Goal: Transaction & Acquisition: Purchase product/service

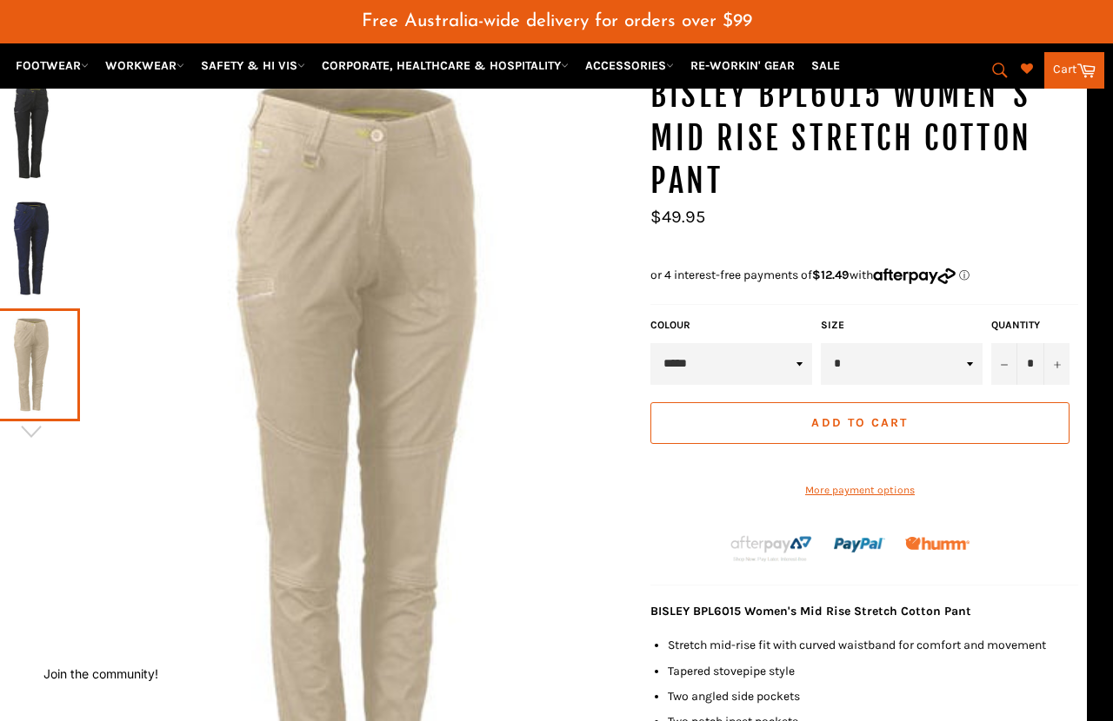
scroll to position [220, 25]
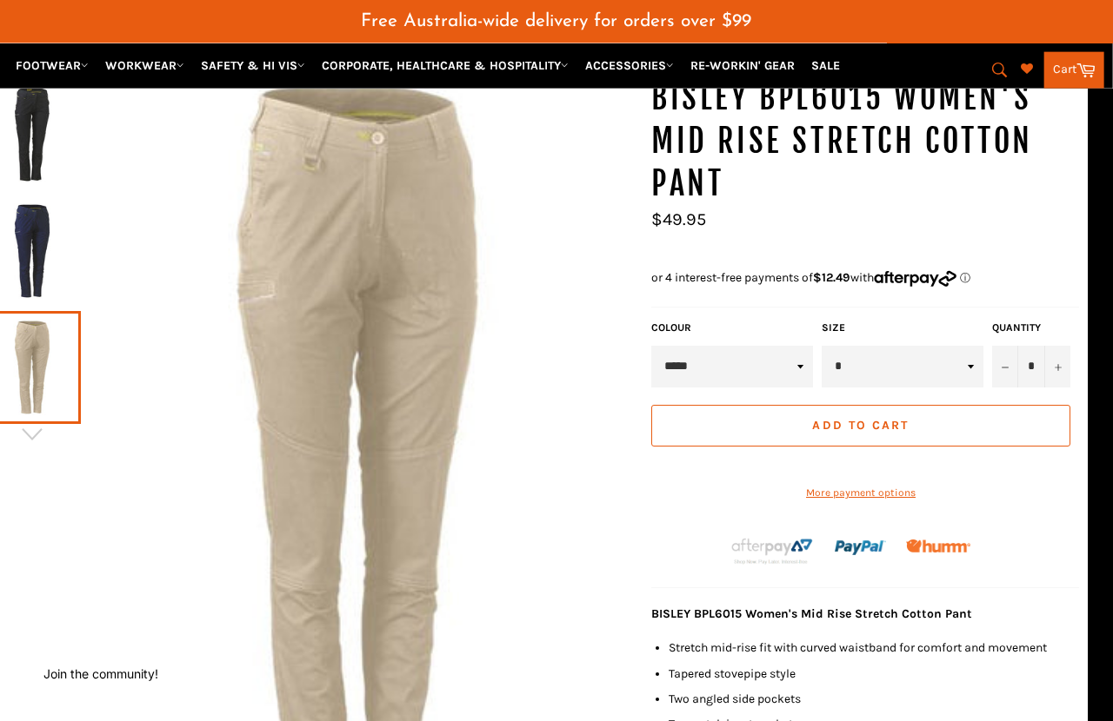
click at [972, 346] on select "* * ** ** ** ** ** ** ** **" at bounding box center [902, 367] width 162 height 42
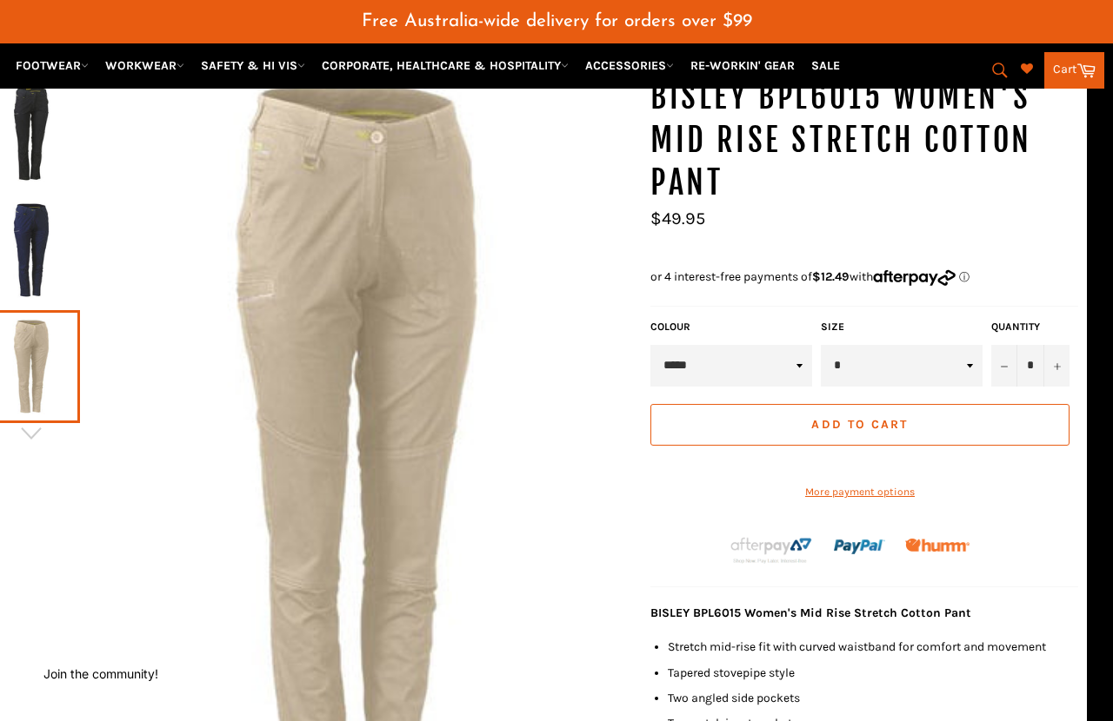
select select "**"
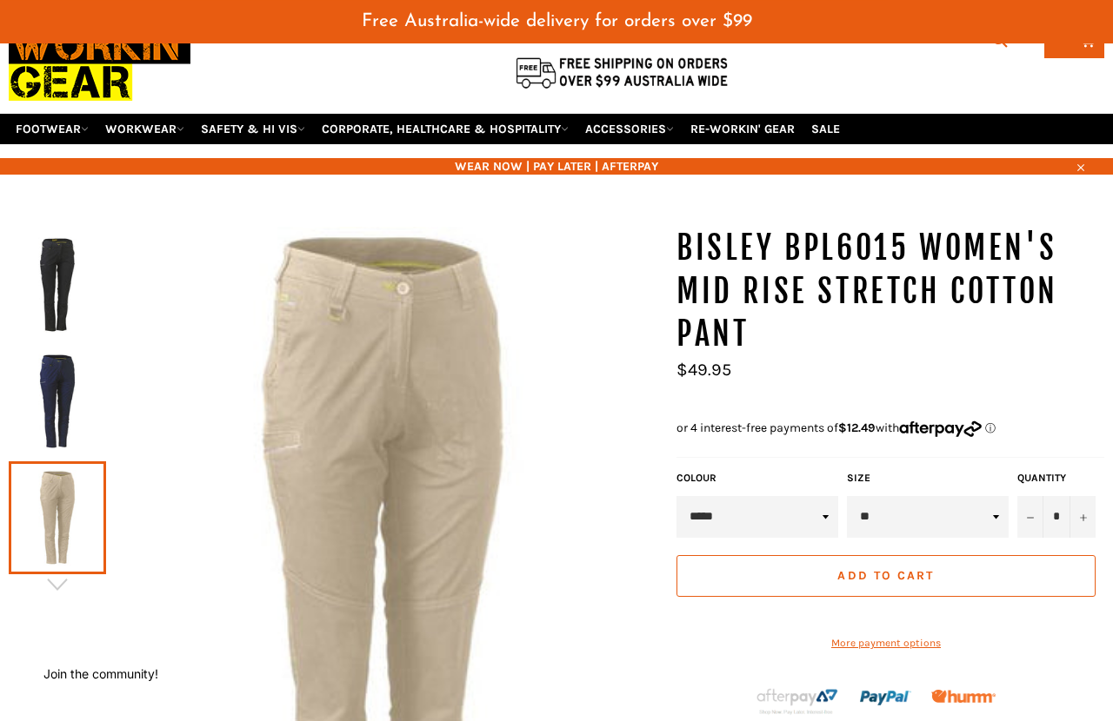
scroll to position [82, 0]
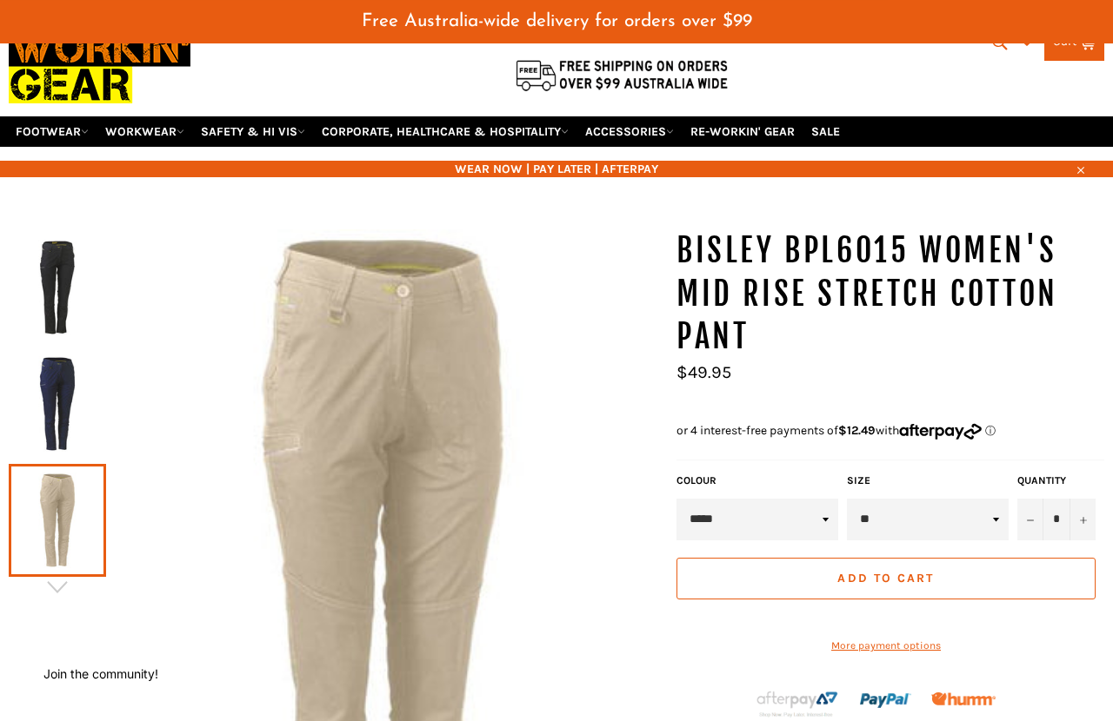
click at [881, 571] on span "Add to Cart" at bounding box center [885, 578] width 96 height 15
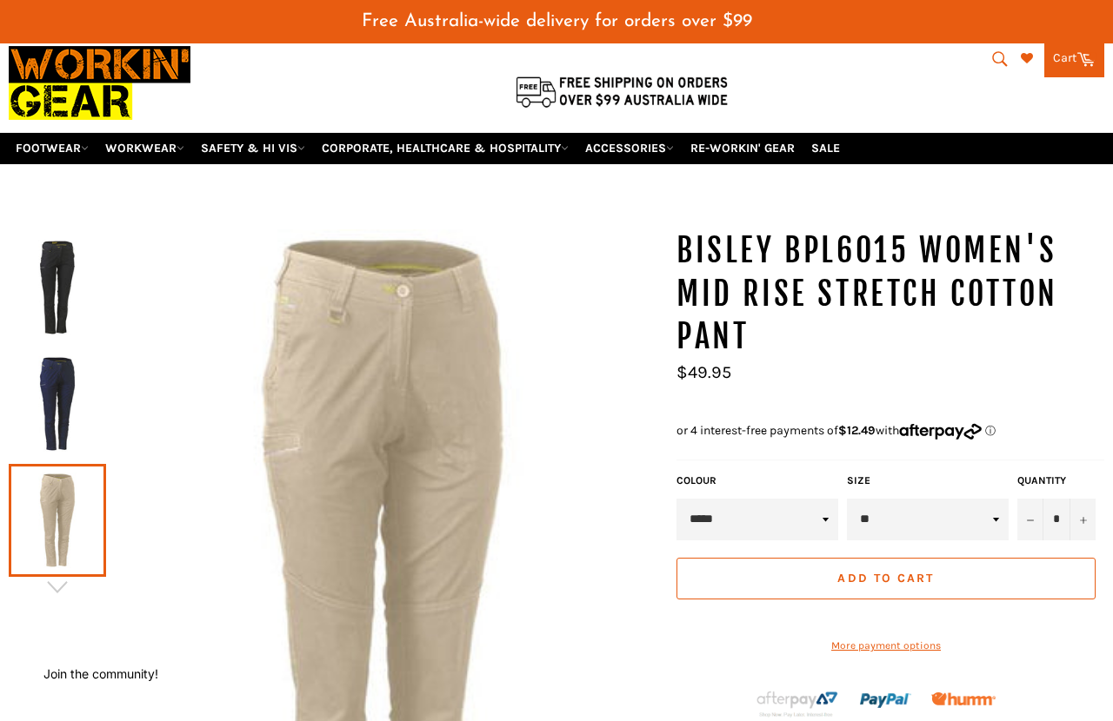
click at [147, 133] on link "WORKWEAR" at bounding box center [144, 148] width 93 height 30
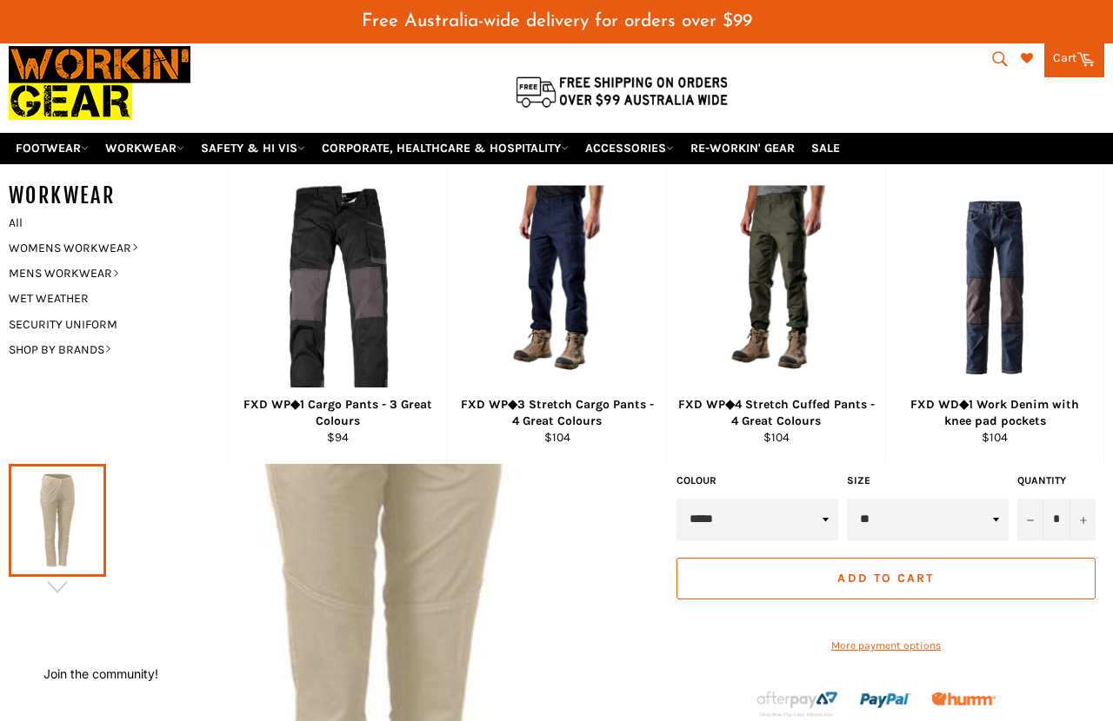
click at [105, 236] on link "WOMENS WORKWEAR" at bounding box center [105, 248] width 210 height 25
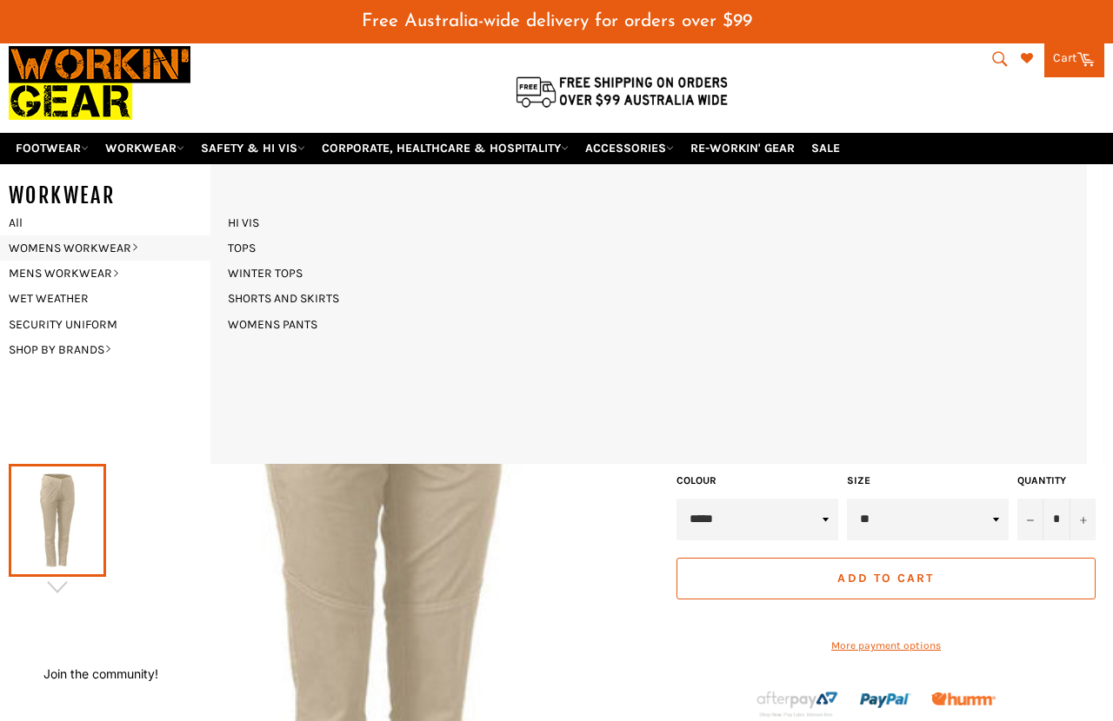
click at [239, 236] on link "TOPS" at bounding box center [241, 248] width 45 height 25
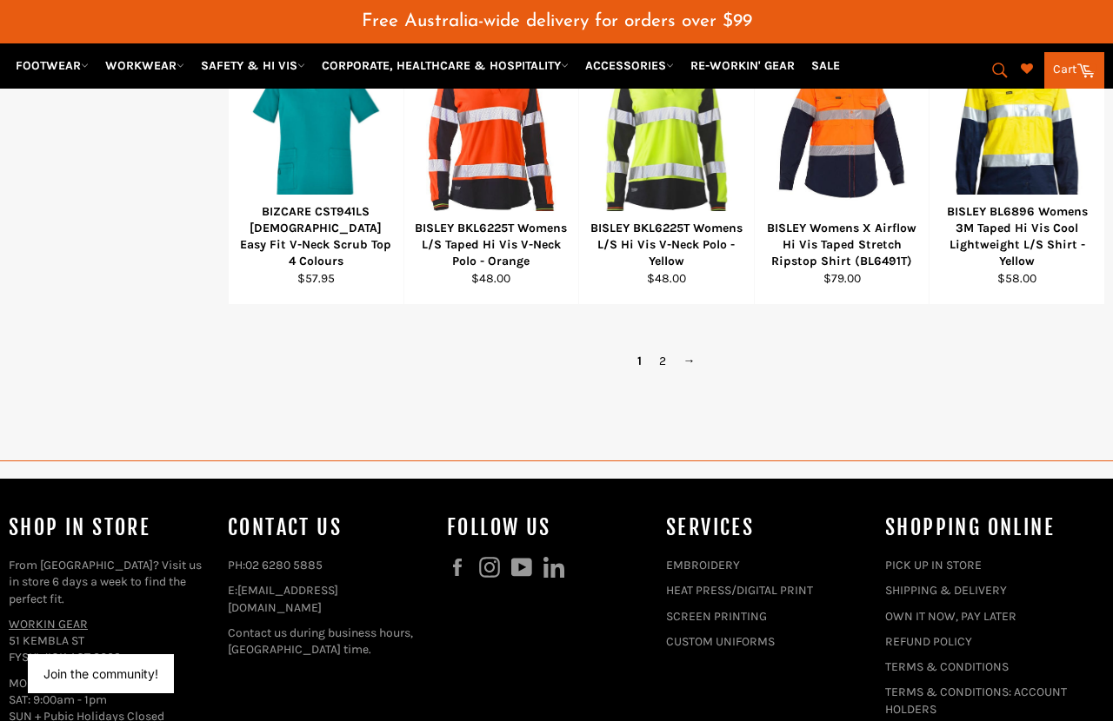
click at [672, 349] on link "2" at bounding box center [662, 361] width 24 height 25
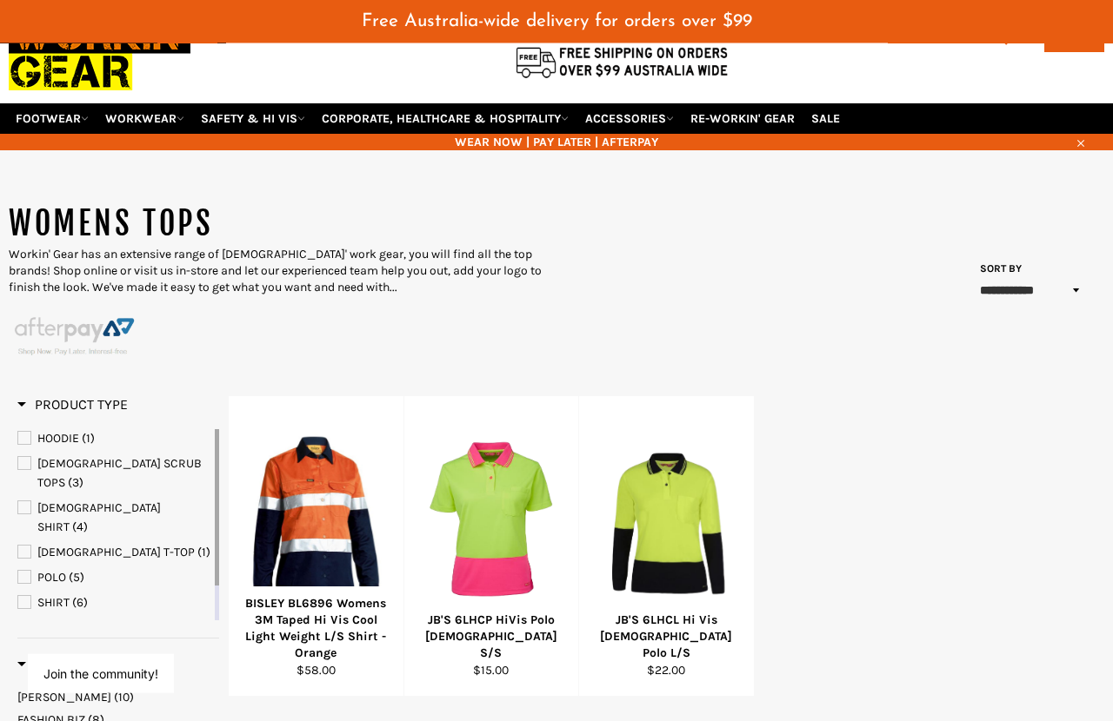
scroll to position [96, 0]
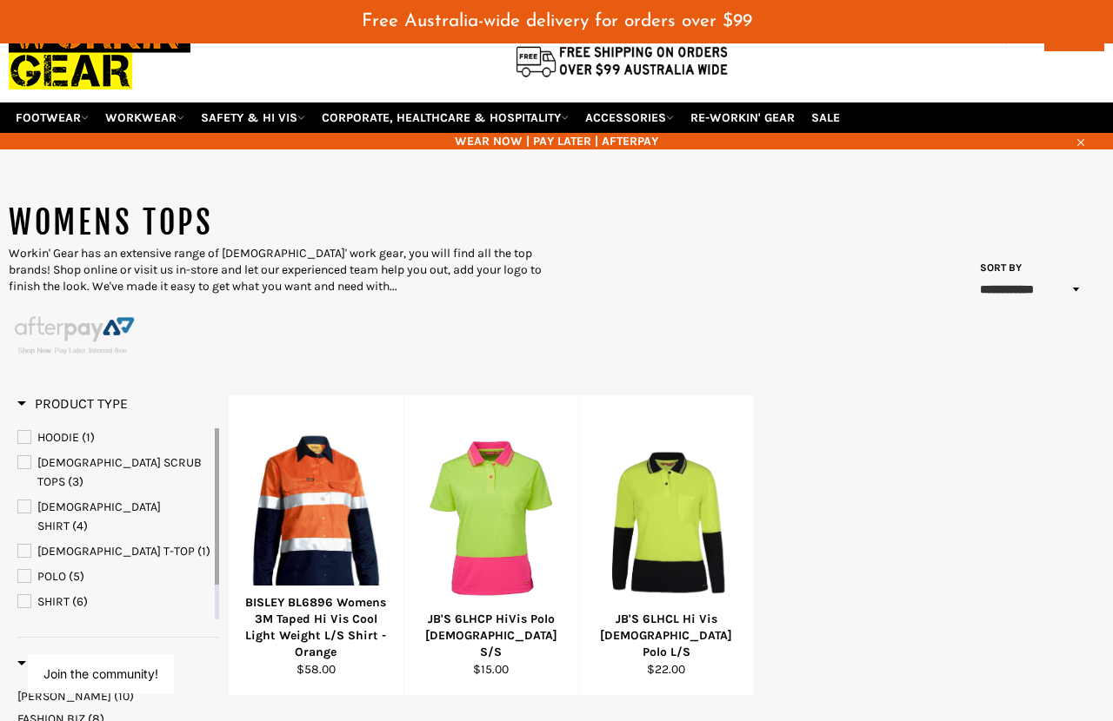
click at [18, 501] on span "LADIES SHIRT" at bounding box center [24, 507] width 12 height 12
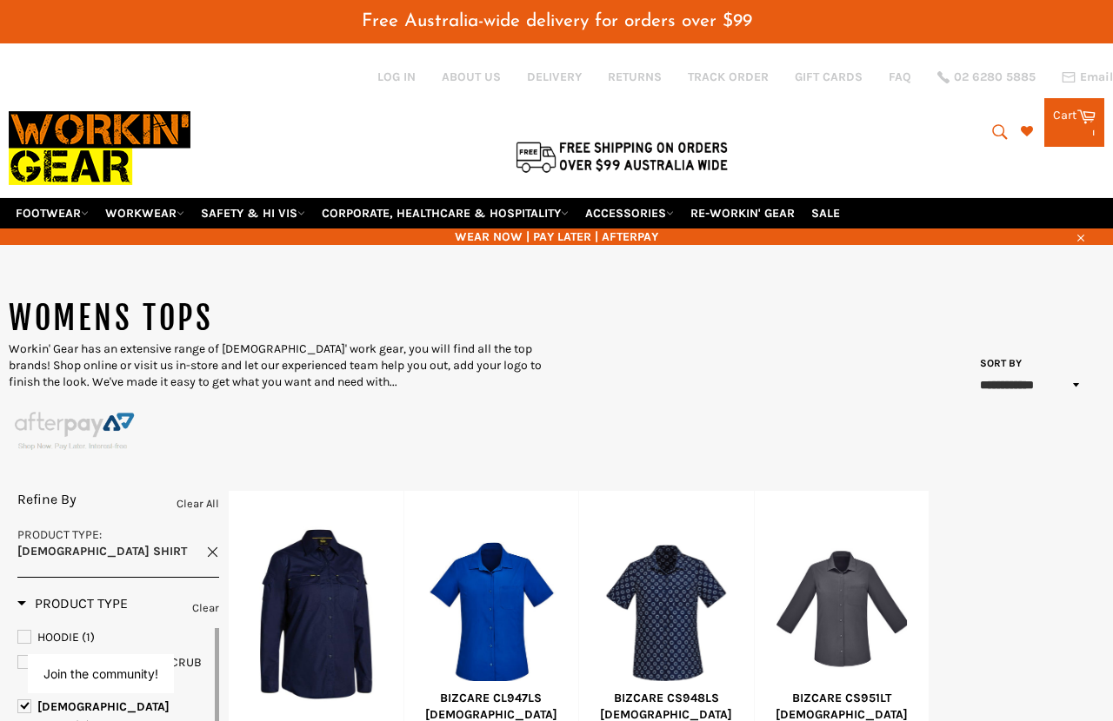
click at [790, 198] on link "RE-WORKIN' GEAR" at bounding box center [742, 213] width 118 height 30
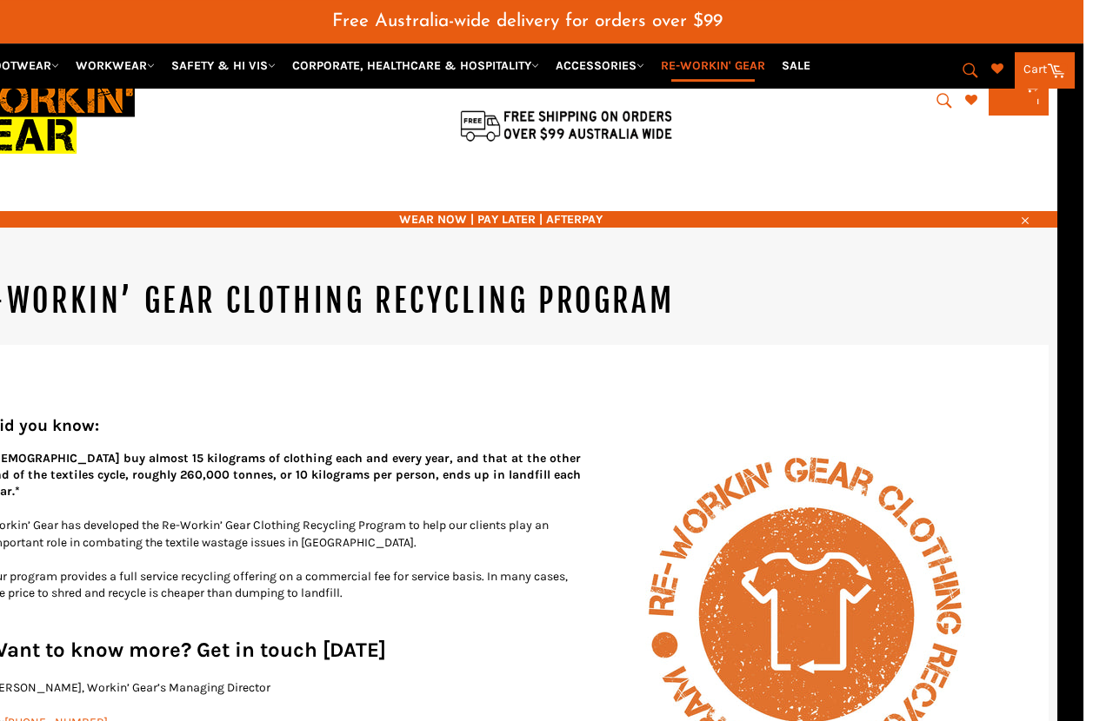
scroll to position [0, 26]
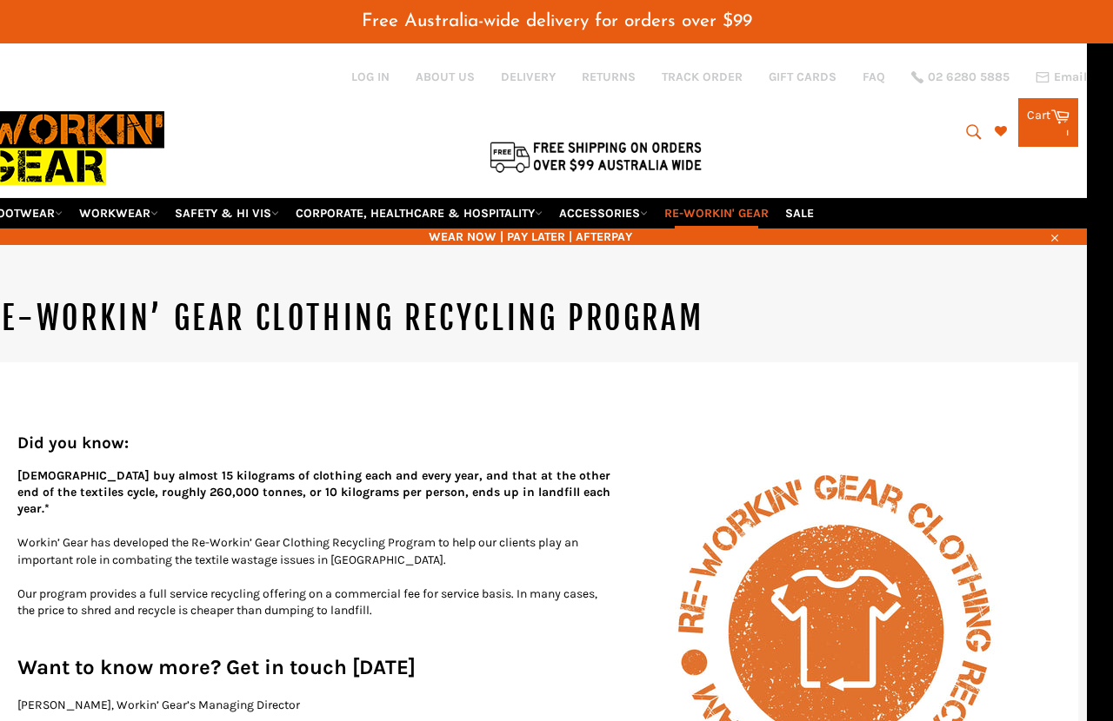
click at [820, 198] on link "SALE" at bounding box center [799, 213] width 43 height 30
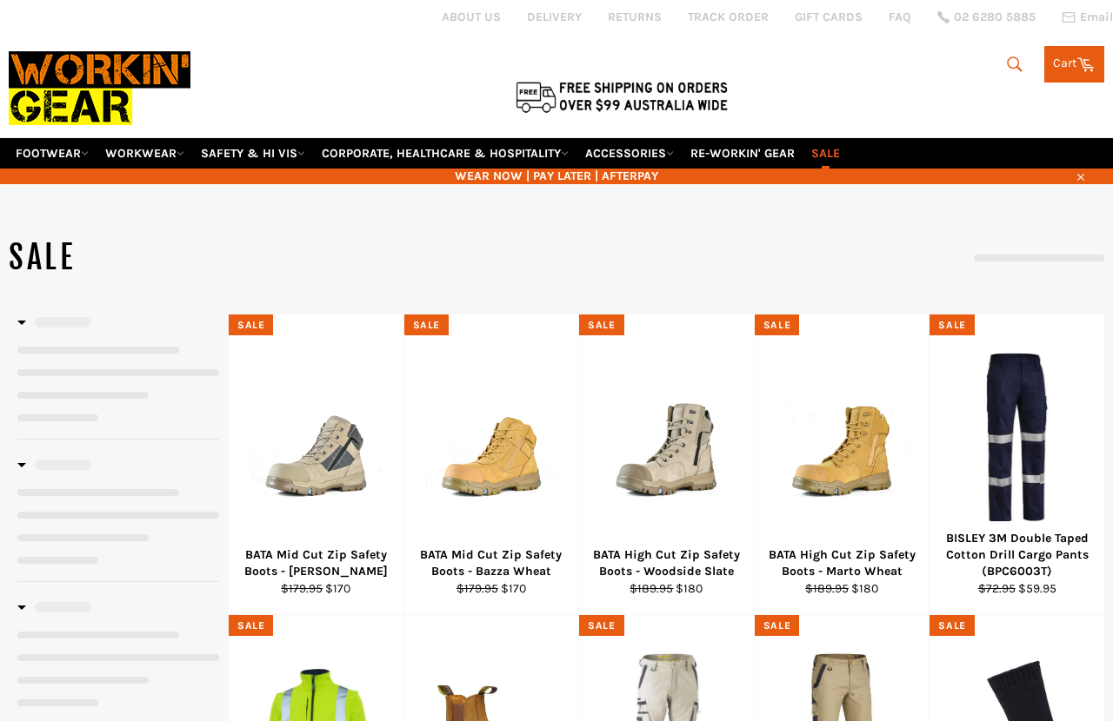
select select "**********"
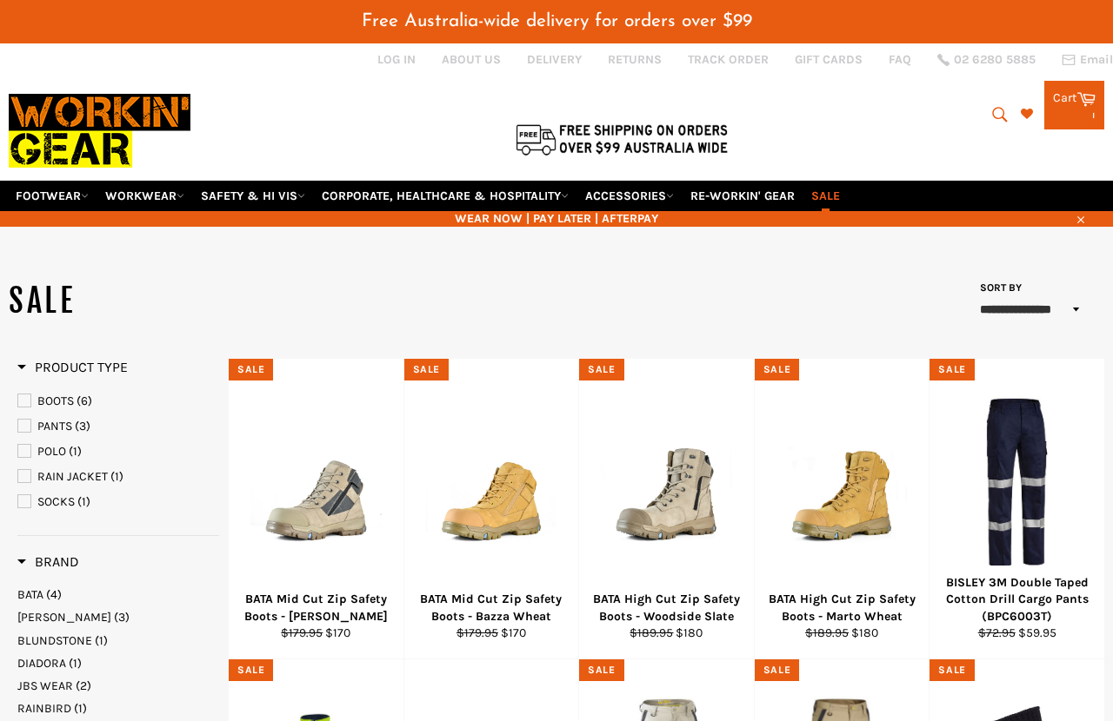
click at [46, 608] on span "[PERSON_NAME]" at bounding box center [64, 617] width 94 height 15
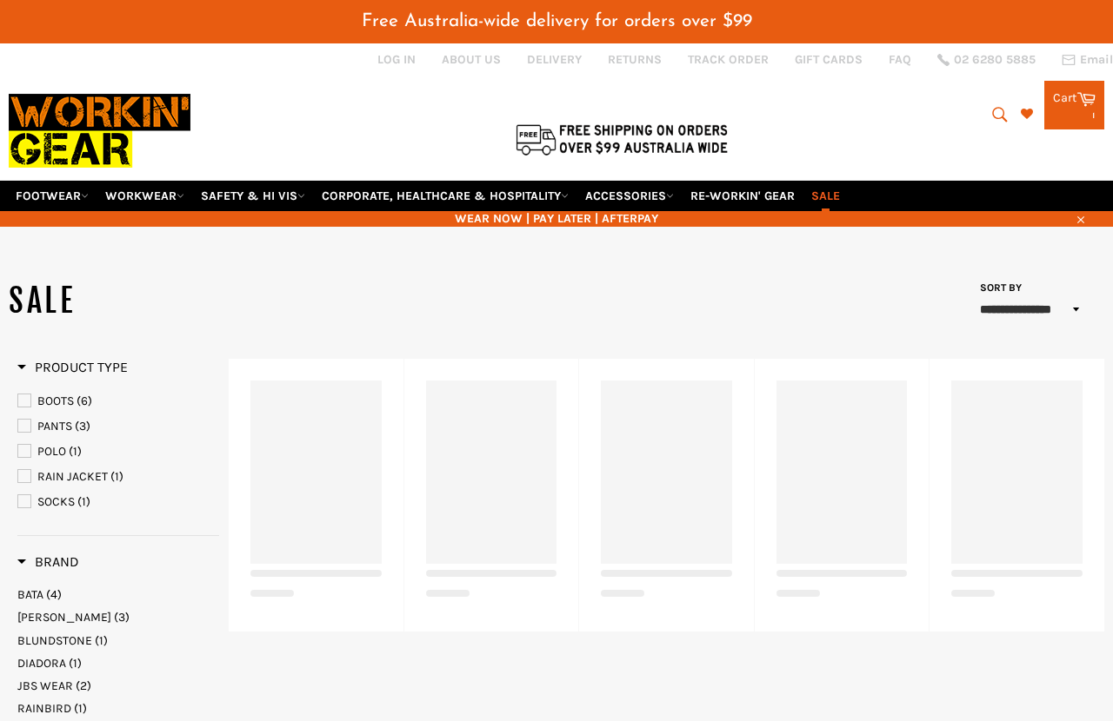
select select "**********"
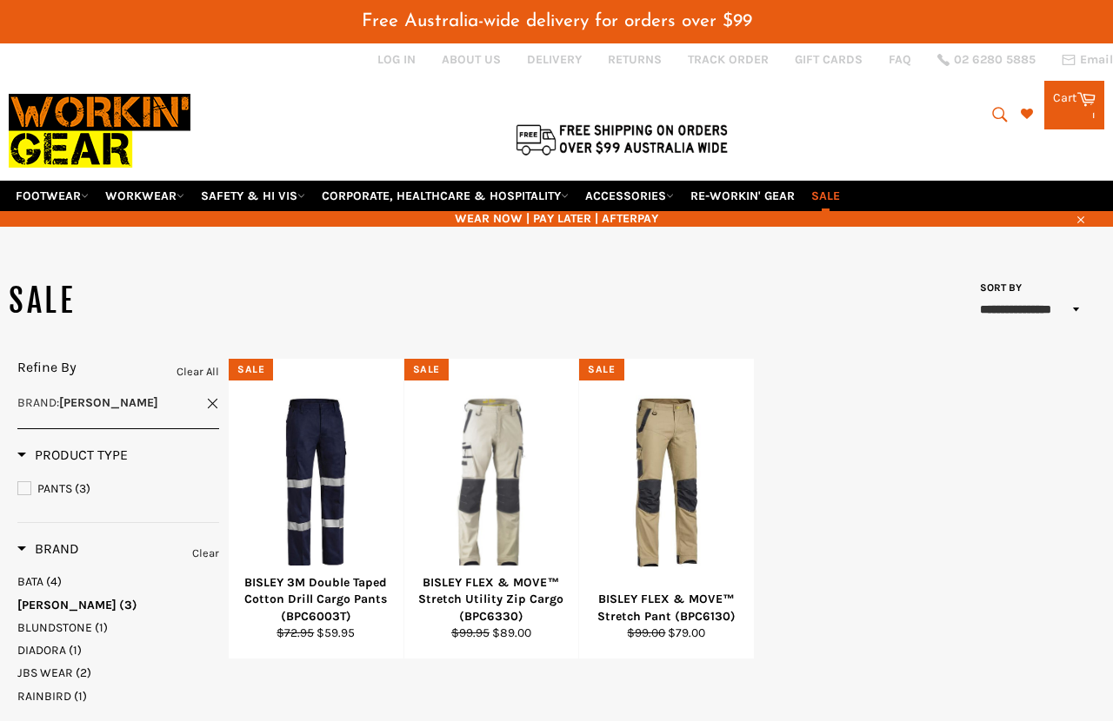
click at [149, 181] on link "WORKWEAR" at bounding box center [144, 196] width 93 height 30
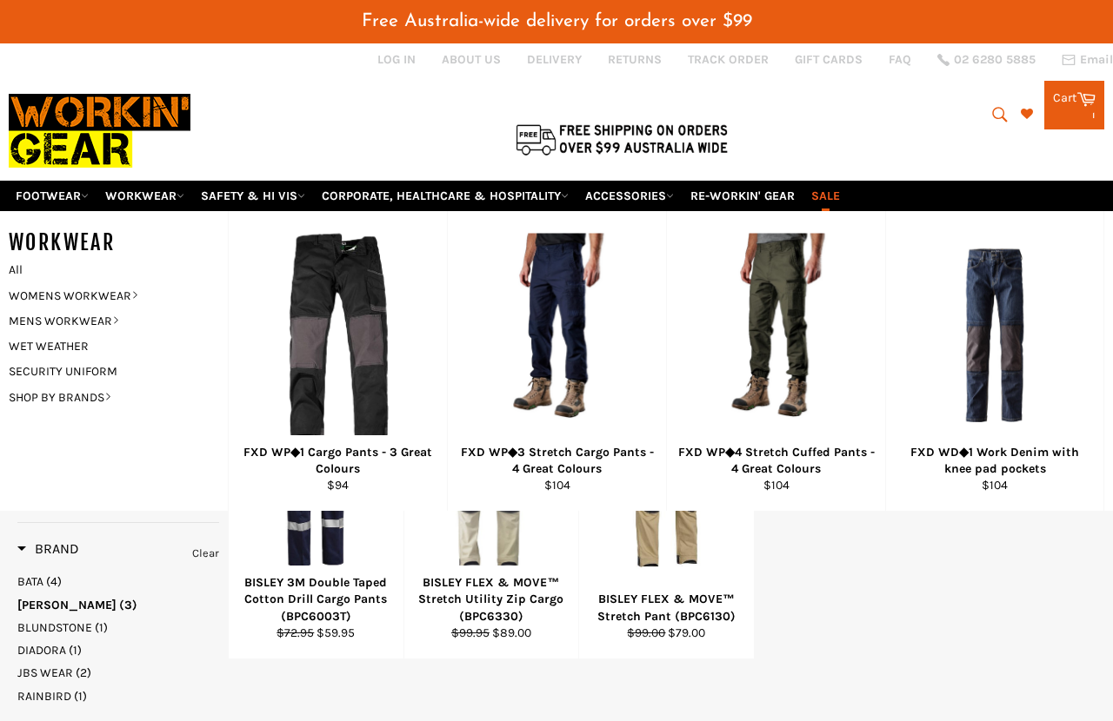
click at [104, 283] on link "WOMENS WORKWEAR" at bounding box center [105, 295] width 210 height 25
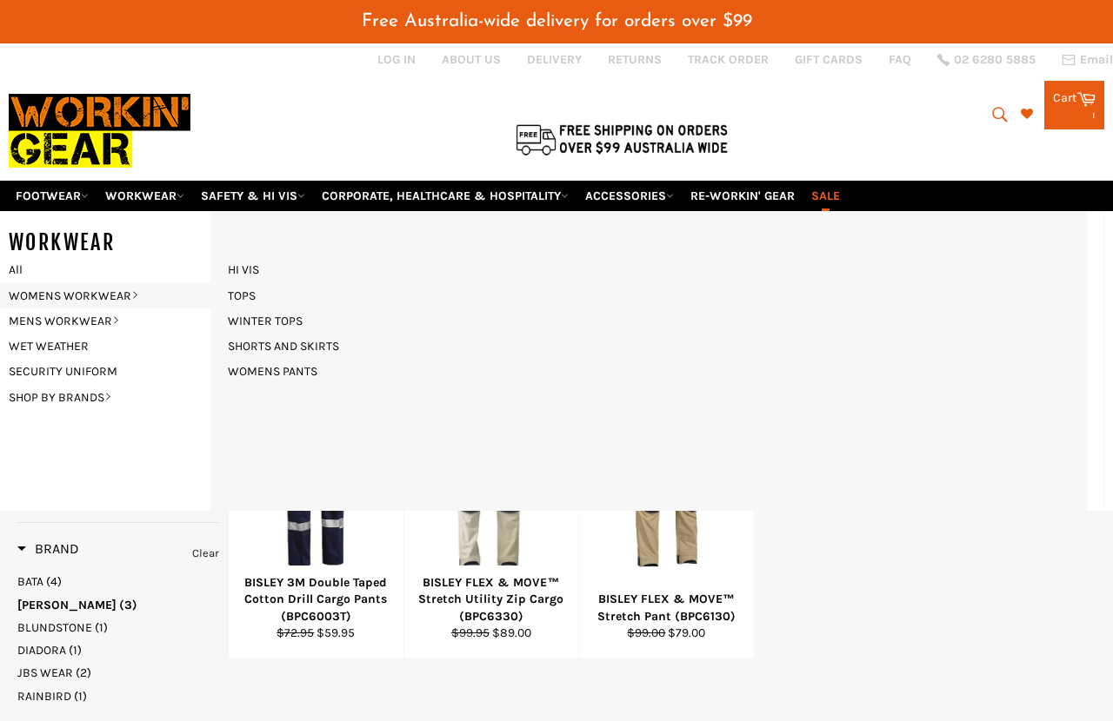
click at [247, 283] on link "TOPS" at bounding box center [241, 295] width 45 height 25
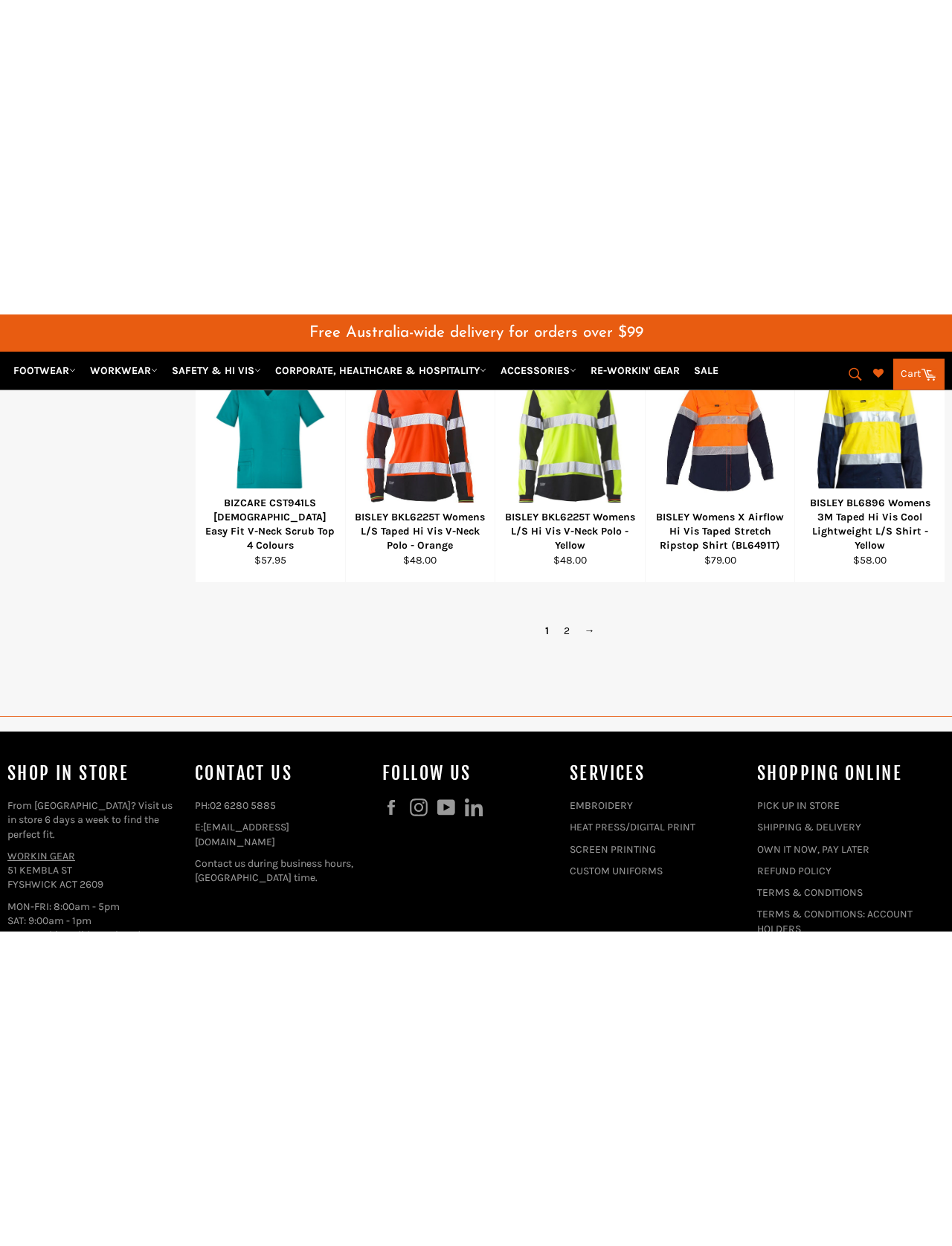
scroll to position [1497, 0]
